Goal: Task Accomplishment & Management: Use online tool/utility

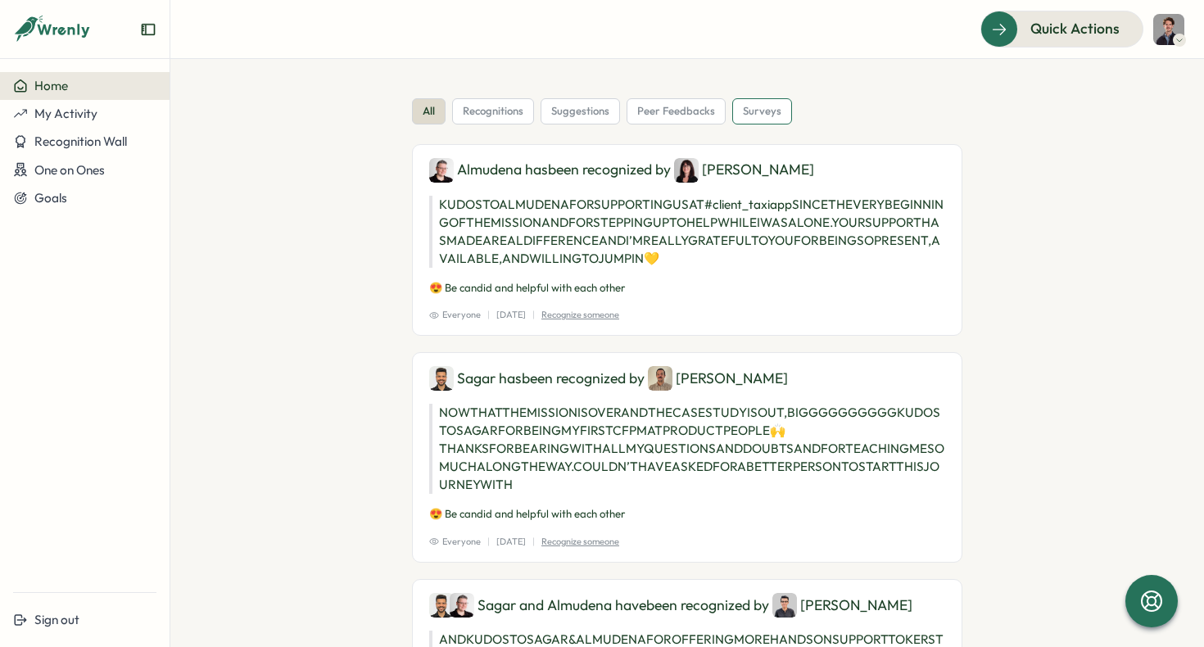
click at [757, 115] on span "surveys" at bounding box center [762, 111] width 38 height 15
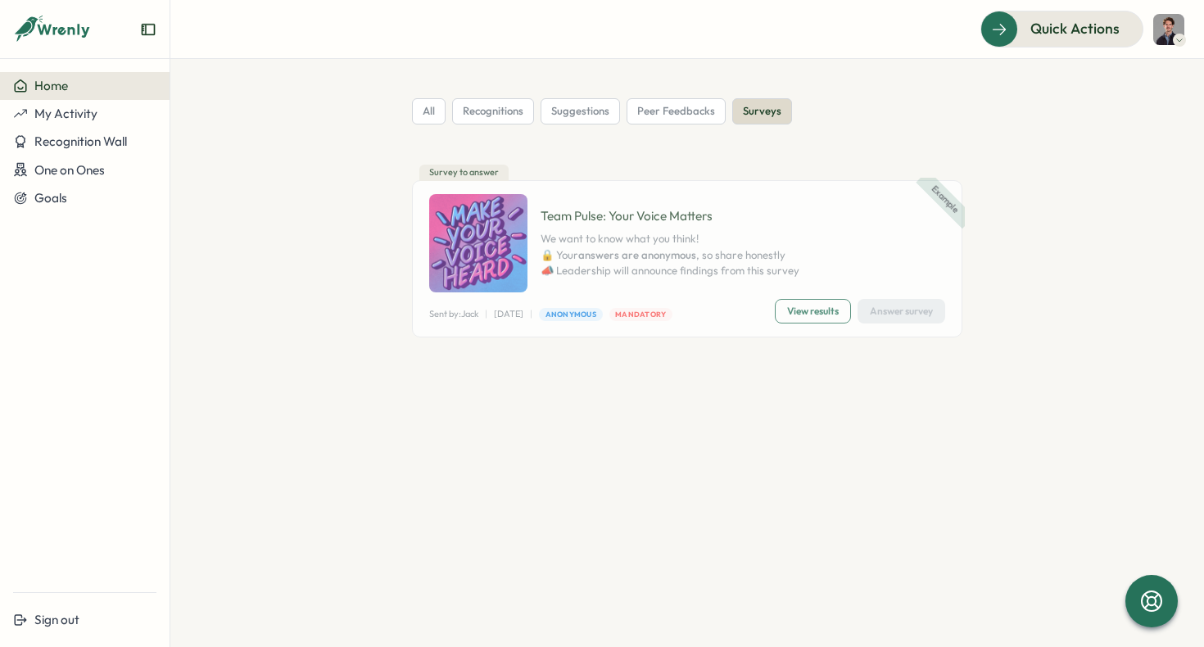
click at [482, 170] on div "Survey to answer" at bounding box center [463, 173] width 89 height 16
click at [1178, 43] on icon at bounding box center [1179, 40] width 8 height 13
click at [1079, 259] on div "all recognitions suggestions peer feedbacks surveys Example Survey to answer Te…" at bounding box center [687, 244] width 901 height 292
click at [781, 114] on div "surveys" at bounding box center [762, 111] width 60 height 26
click at [478, 166] on div "Survey to answer" at bounding box center [463, 173] width 89 height 16
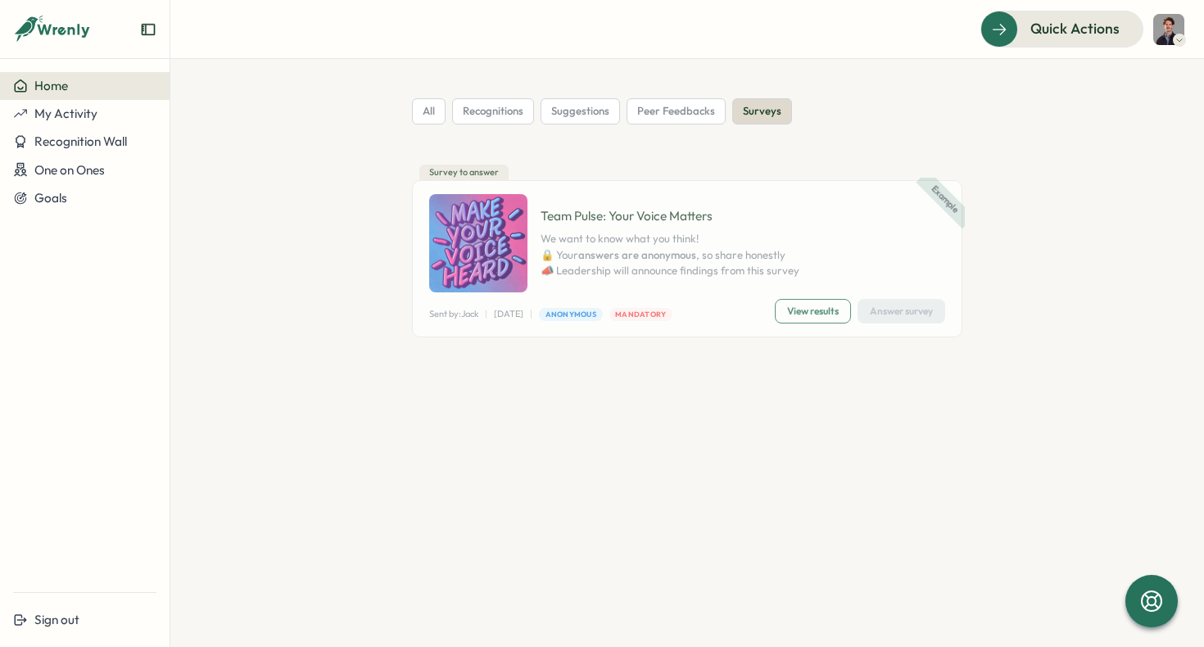
click at [758, 208] on p "Team Pulse: Your Voice Matters" at bounding box center [670, 216] width 259 height 18
